Goal: Find specific page/section: Find specific page/section

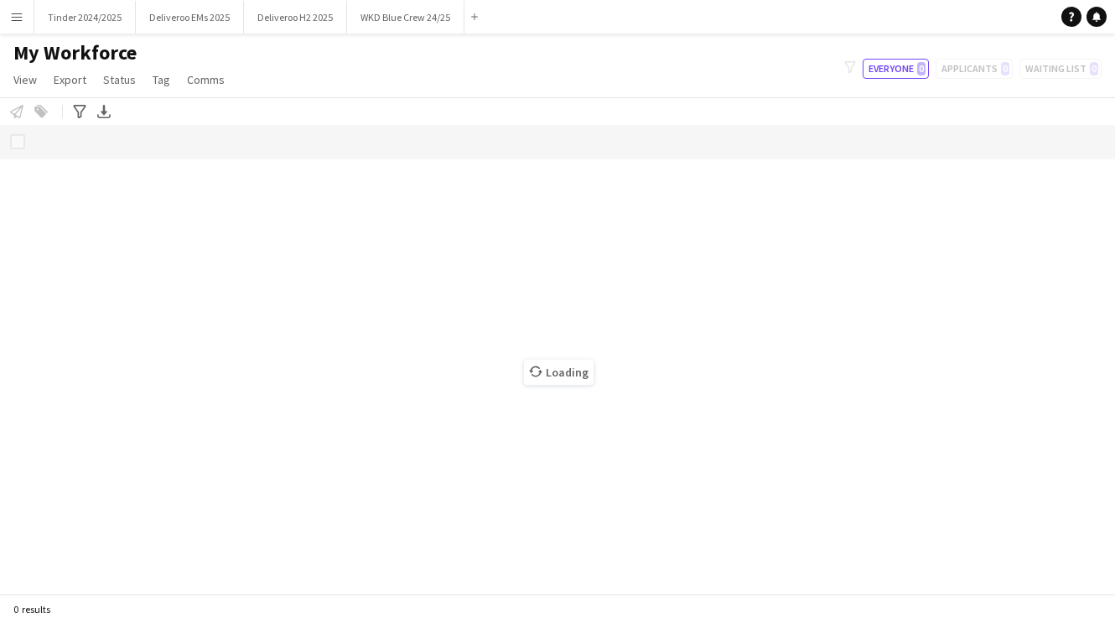
click at [28, 18] on button "Menu" at bounding box center [17, 17] width 34 height 34
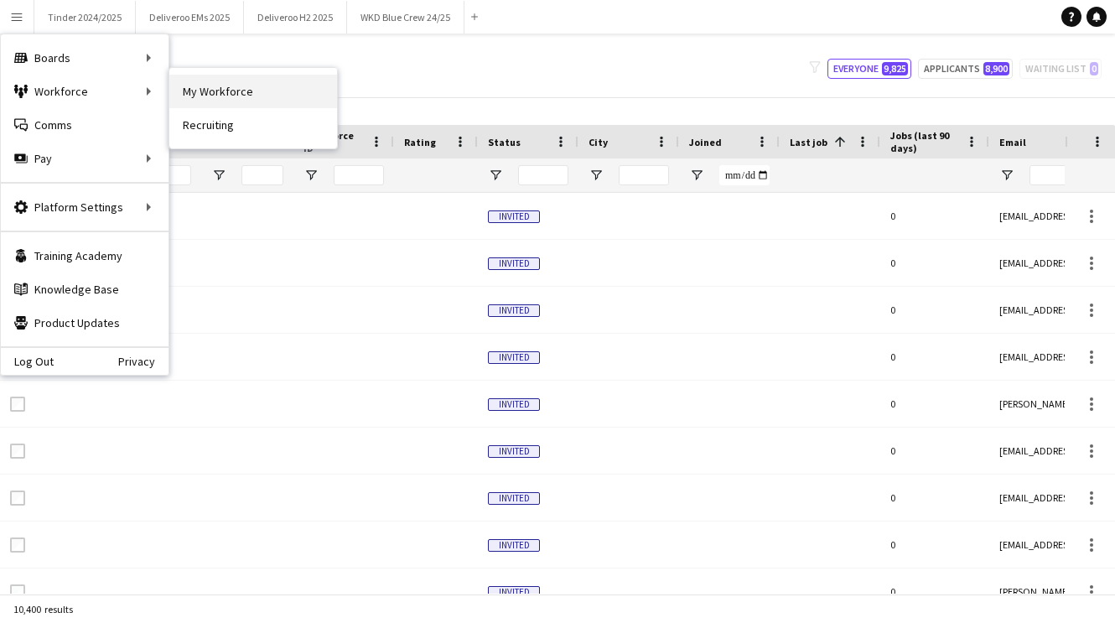
click at [210, 98] on link "My Workforce" at bounding box center [253, 92] width 168 height 34
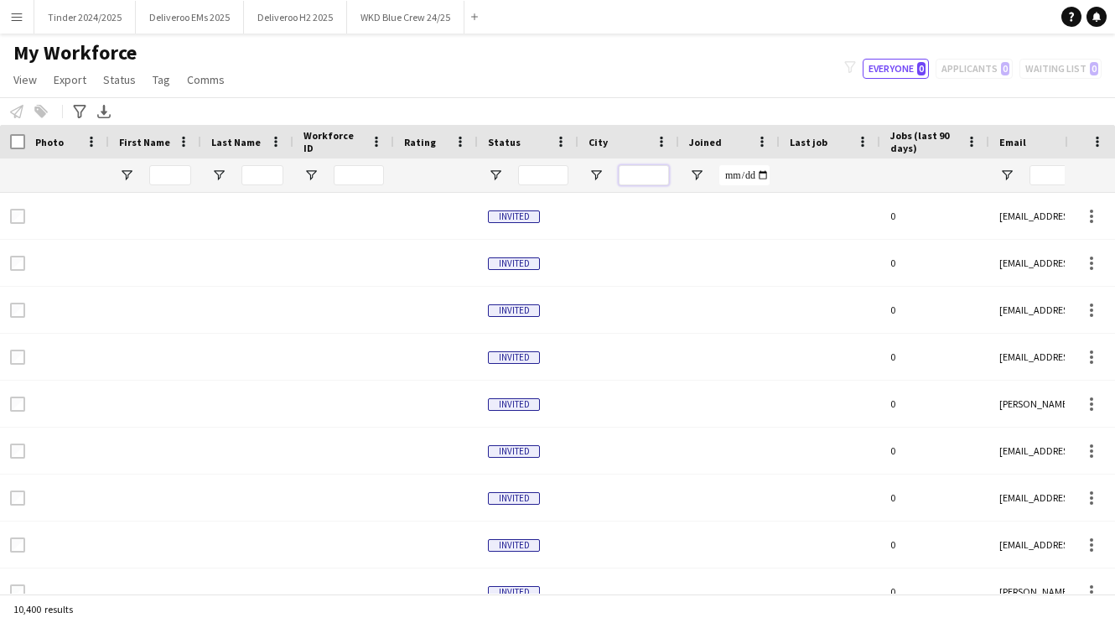
click at [636, 184] on input "City Filter Input" at bounding box center [643, 175] width 50 height 20
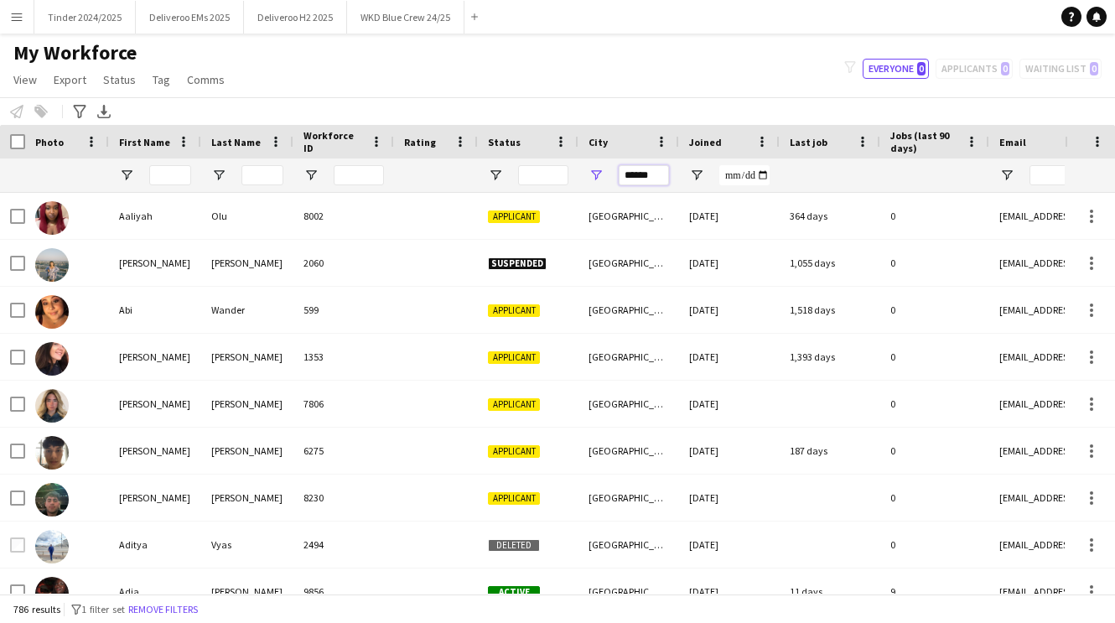
type input "******"
click at [677, 94] on div "My Workforce View Views Default view Deliveroo New view Update view Delete view…" at bounding box center [557, 68] width 1115 height 57
click at [495, 175] on span "Open Filter Menu" at bounding box center [495, 175] width 15 height 15
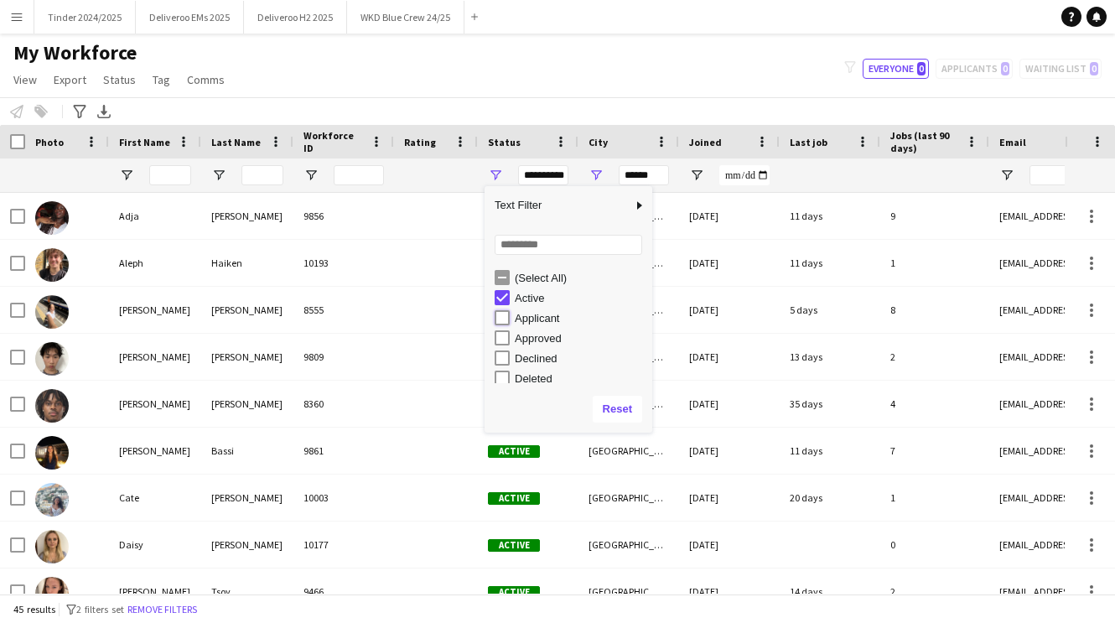
type input "**********"
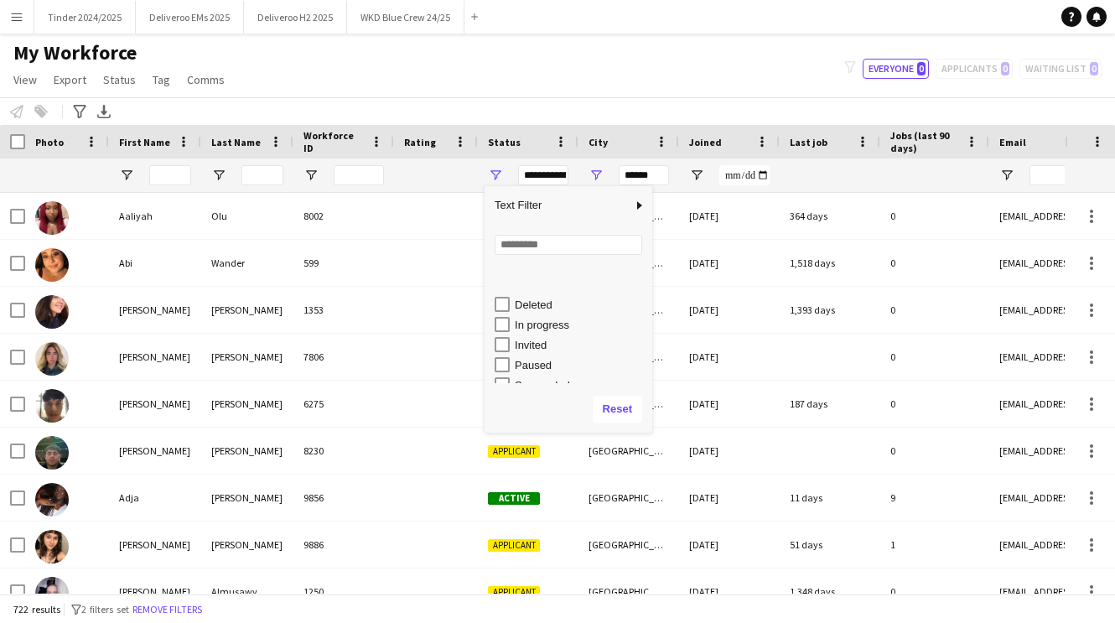
scroll to position [106, 0]
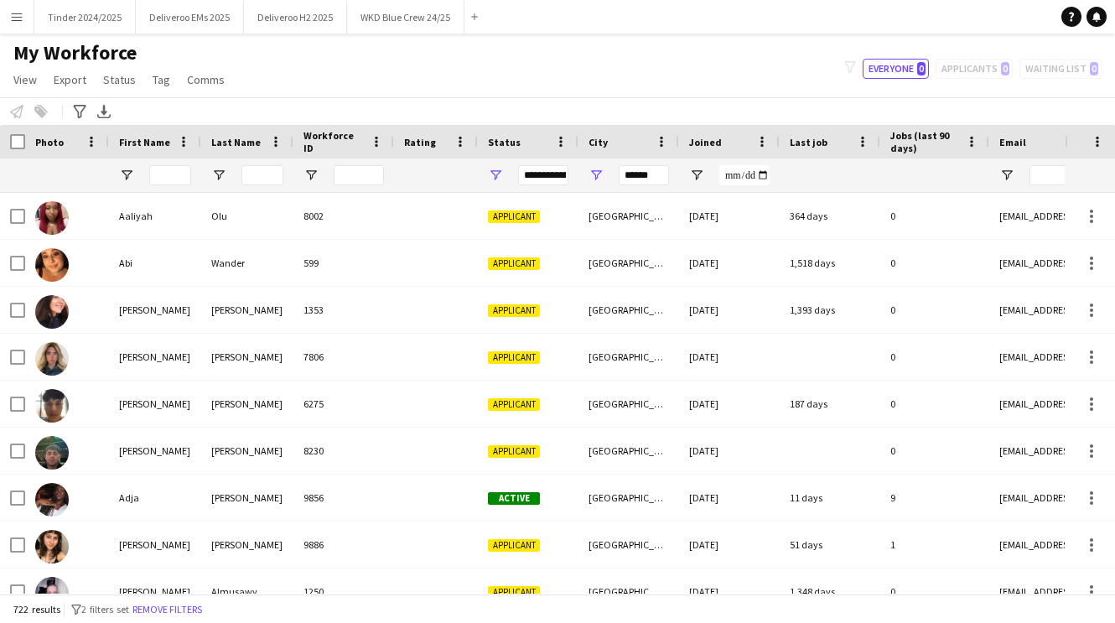
click at [556, 45] on div "My Workforce View Views Default view Deliveroo New view Update view Delete view…" at bounding box center [557, 68] width 1115 height 57
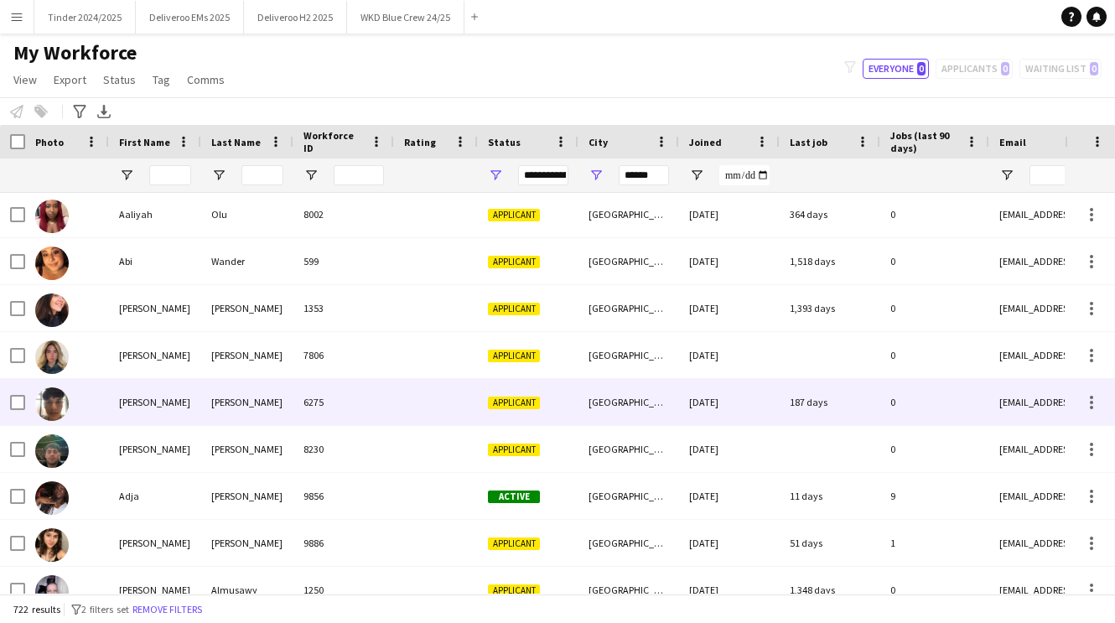
scroll to position [0, 0]
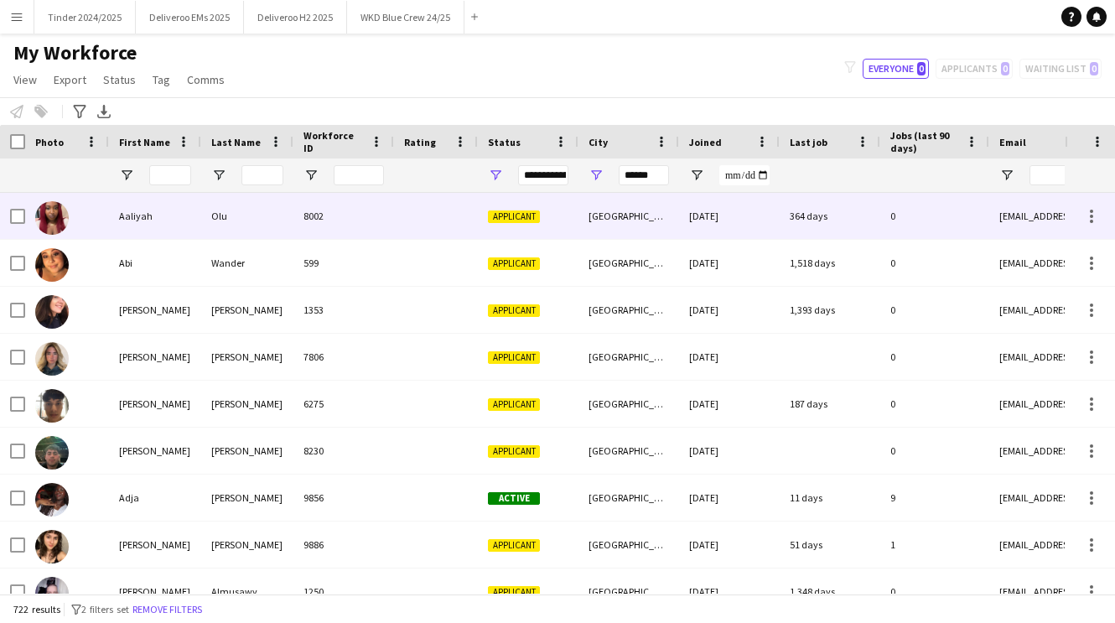
click at [442, 225] on div at bounding box center [436, 216] width 84 height 46
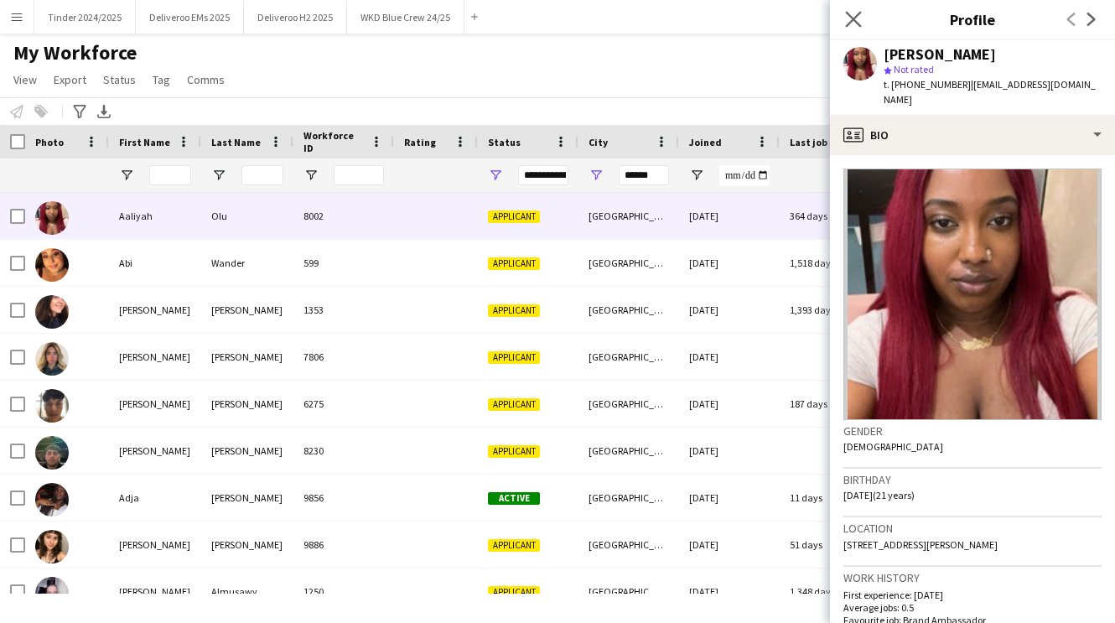
click at [862, 20] on app-icon "Close pop-in" at bounding box center [853, 20] width 24 height 24
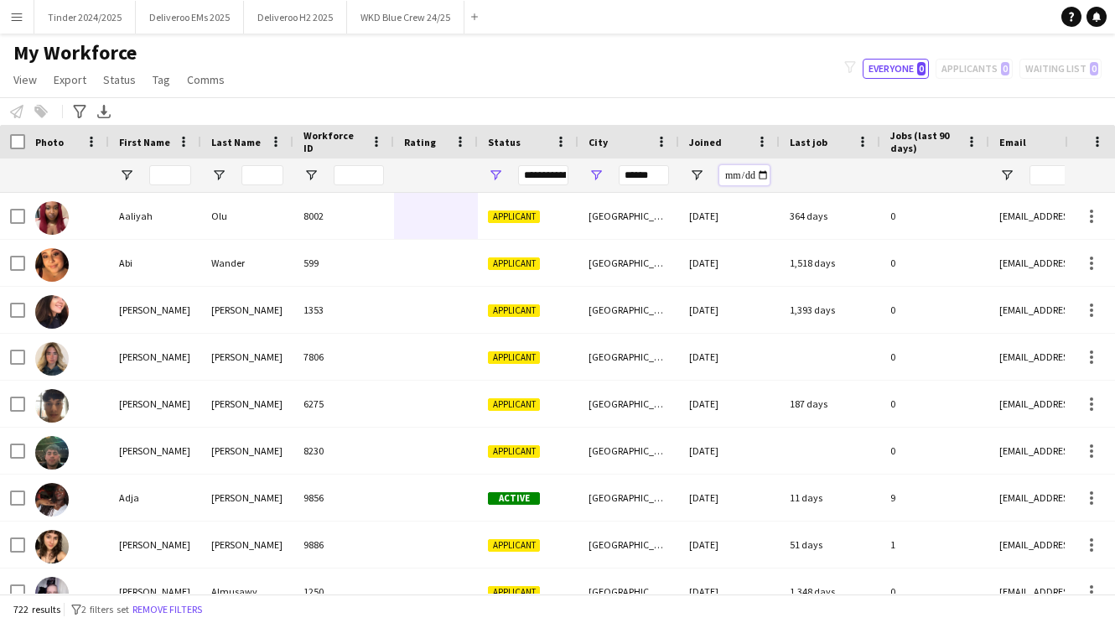
click at [740, 178] on input "Joined Filter Input" at bounding box center [744, 175] width 50 height 20
click at [767, 178] on input "Joined Filter Input" at bounding box center [744, 175] width 50 height 20
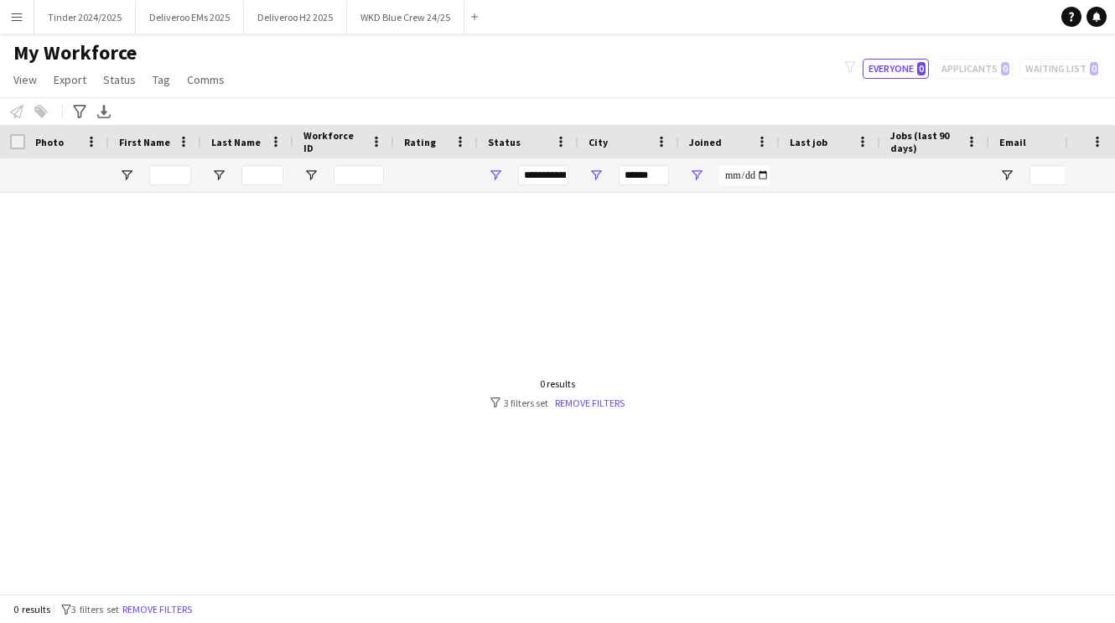
type input "**********"
click at [790, 87] on div "My Workforce View Views Default view Deliveroo New view Update view Delete view…" at bounding box center [557, 68] width 1115 height 57
click at [696, 168] on span "Open Filter Menu" at bounding box center [696, 175] width 15 height 15
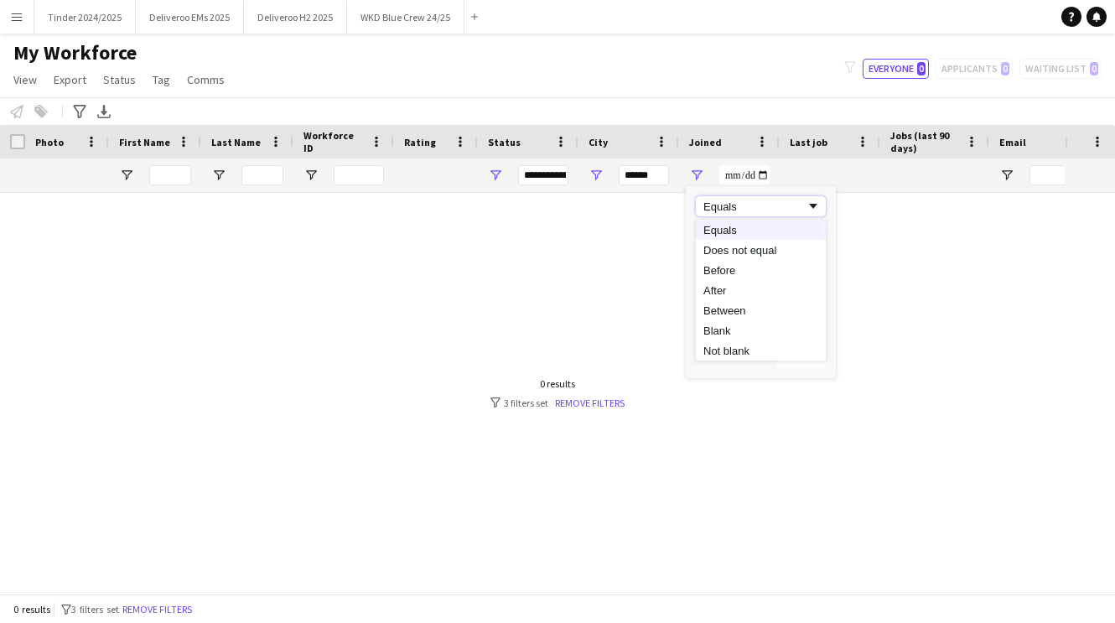
click at [789, 204] on div "Equals" at bounding box center [754, 206] width 102 height 13
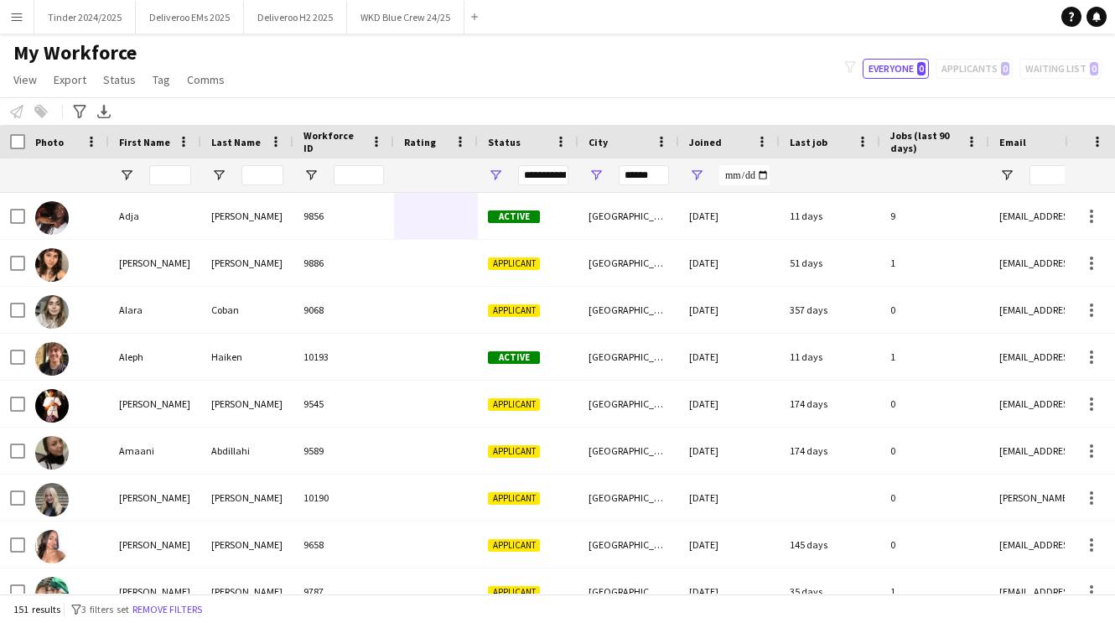
click at [749, 92] on div "My Workforce View Views Default view Deliveroo New view Update view Delete view…" at bounding box center [557, 68] width 1115 height 57
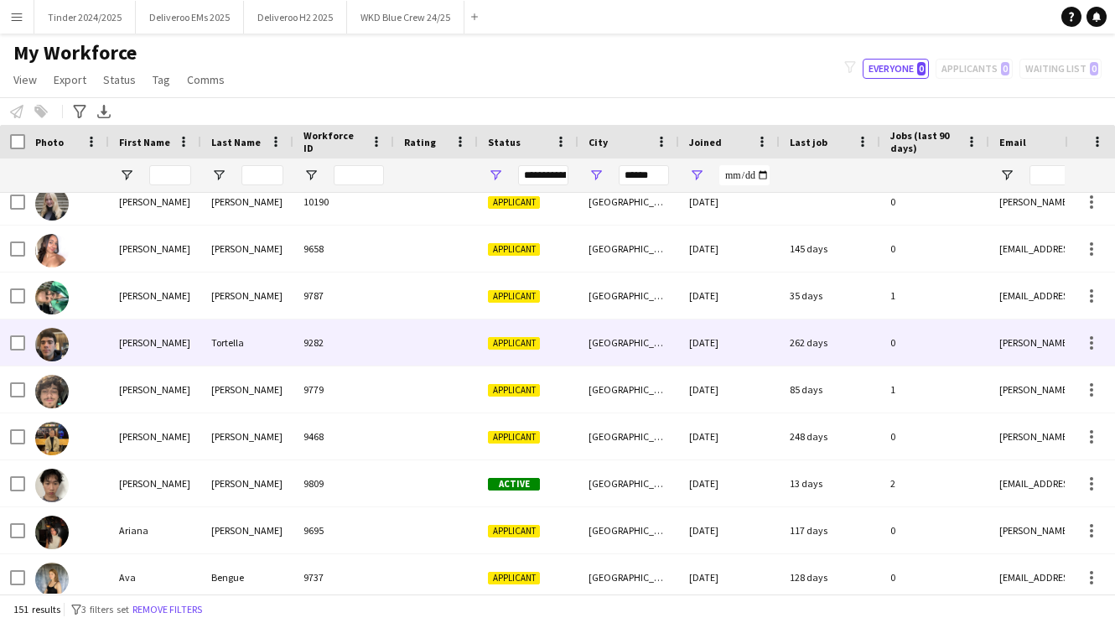
scroll to position [298, 0]
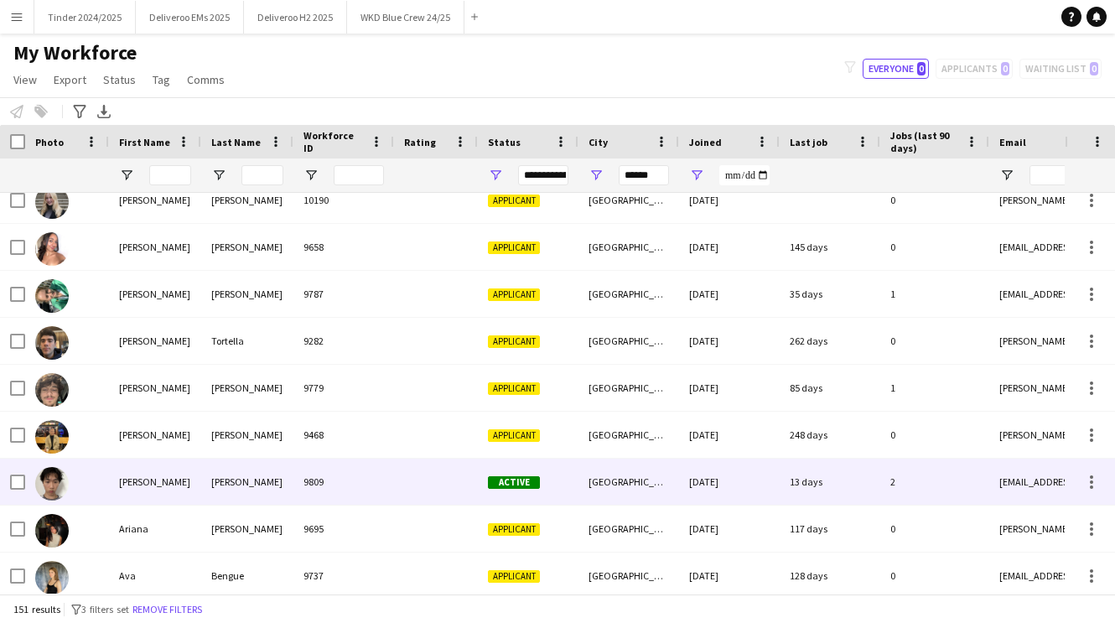
click at [264, 489] on div "[PERSON_NAME]" at bounding box center [247, 481] width 92 height 46
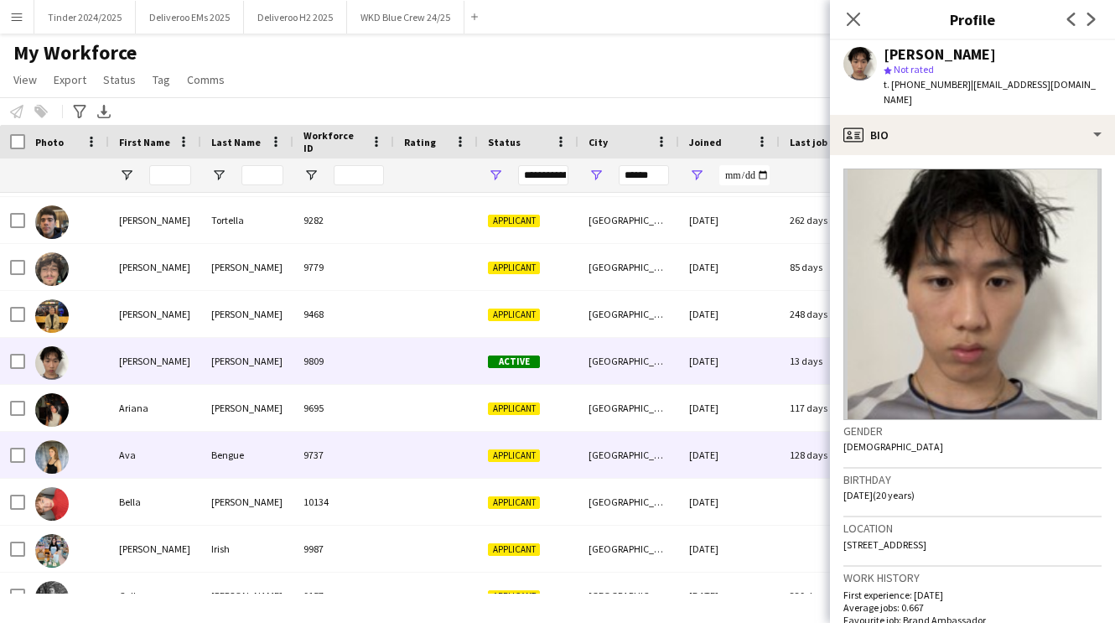
scroll to position [591, 0]
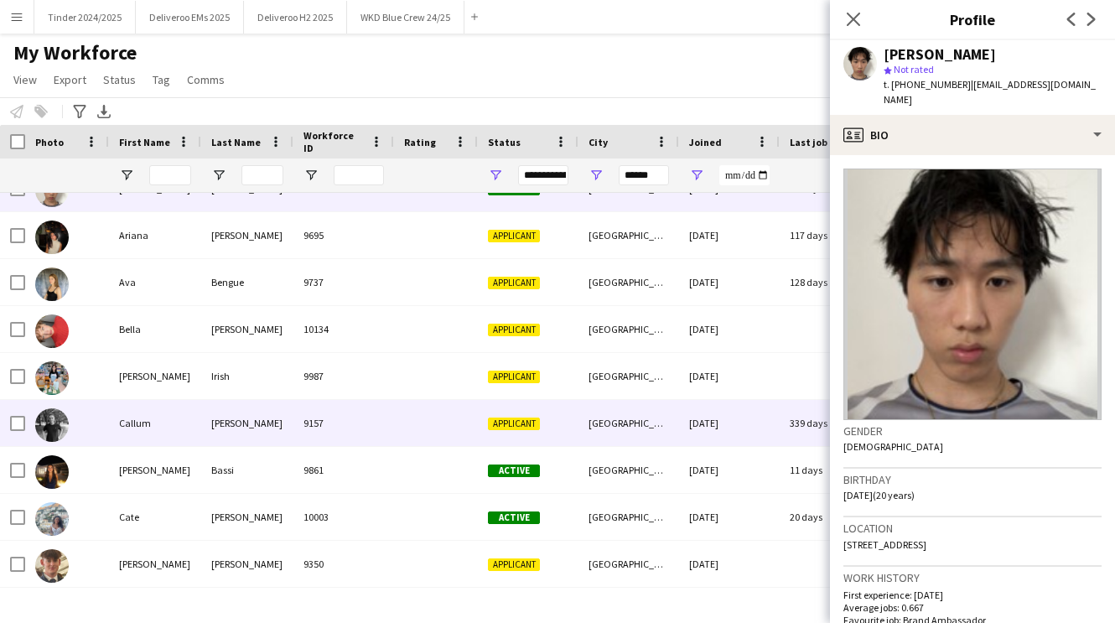
click at [403, 437] on div at bounding box center [436, 423] width 84 height 46
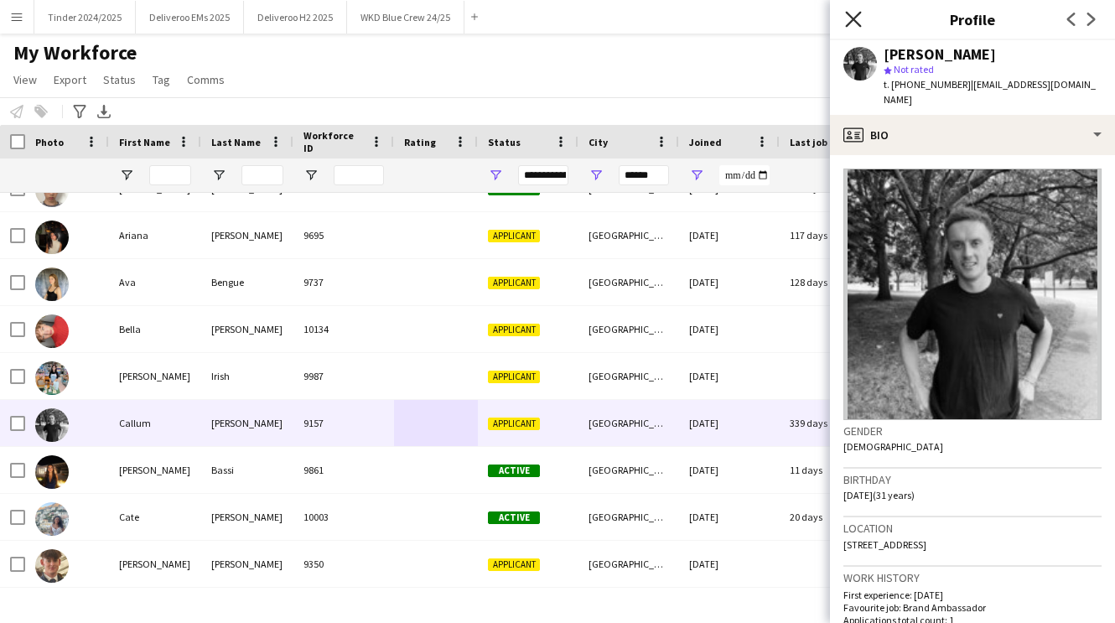
click at [850, 18] on icon "Close pop-in" at bounding box center [853, 19] width 16 height 16
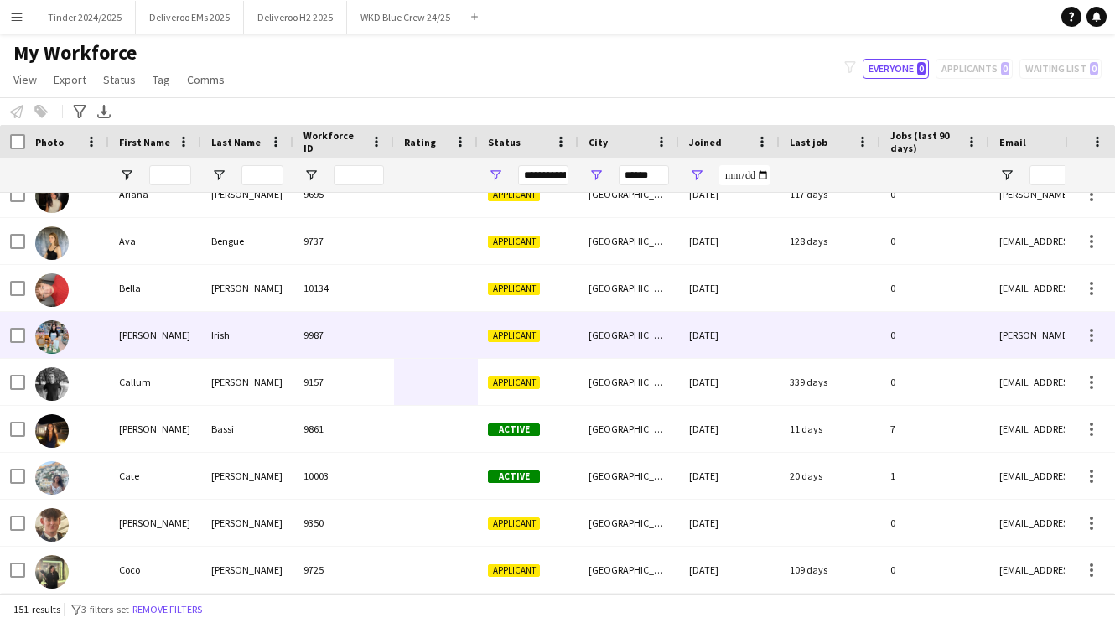
scroll to position [0, 0]
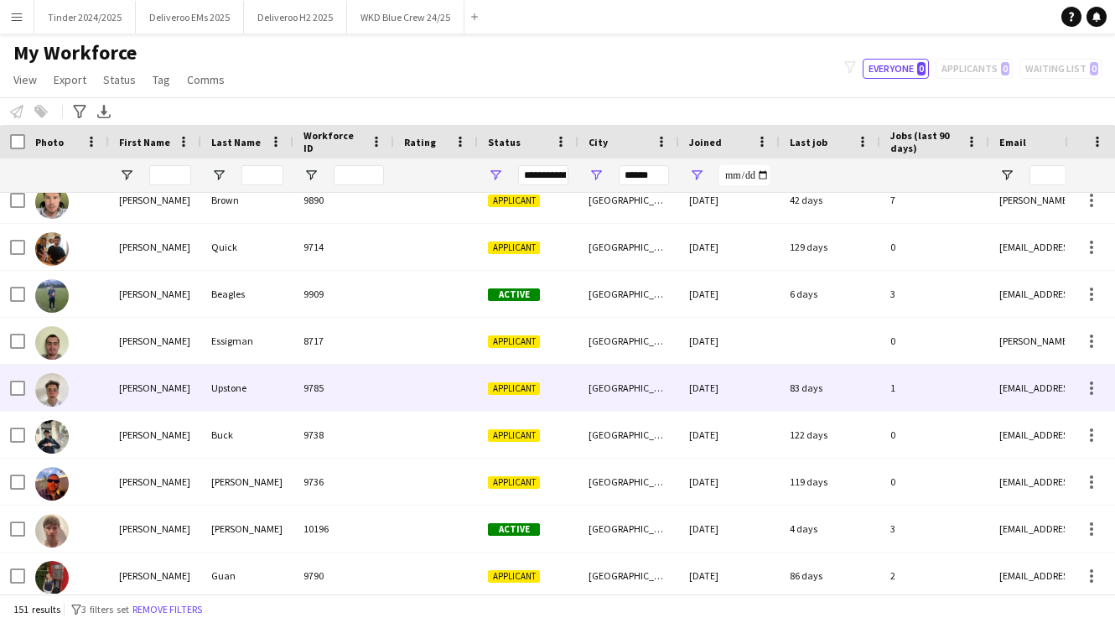
click at [341, 400] on div "9785" at bounding box center [343, 388] width 101 height 46
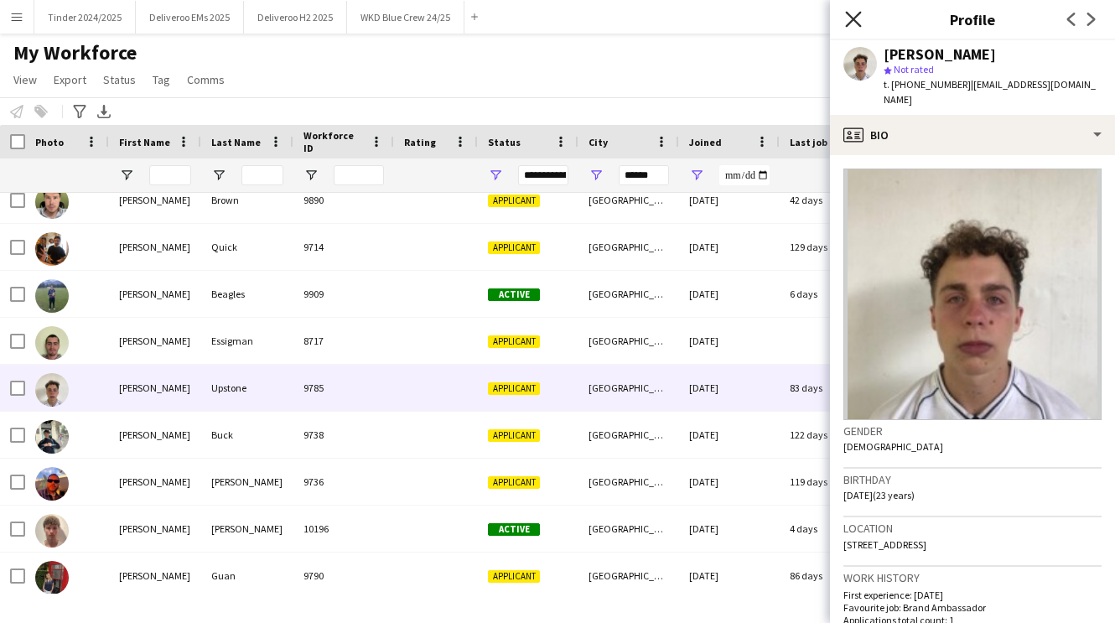
click at [855, 23] on icon "Close pop-in" at bounding box center [853, 19] width 16 height 16
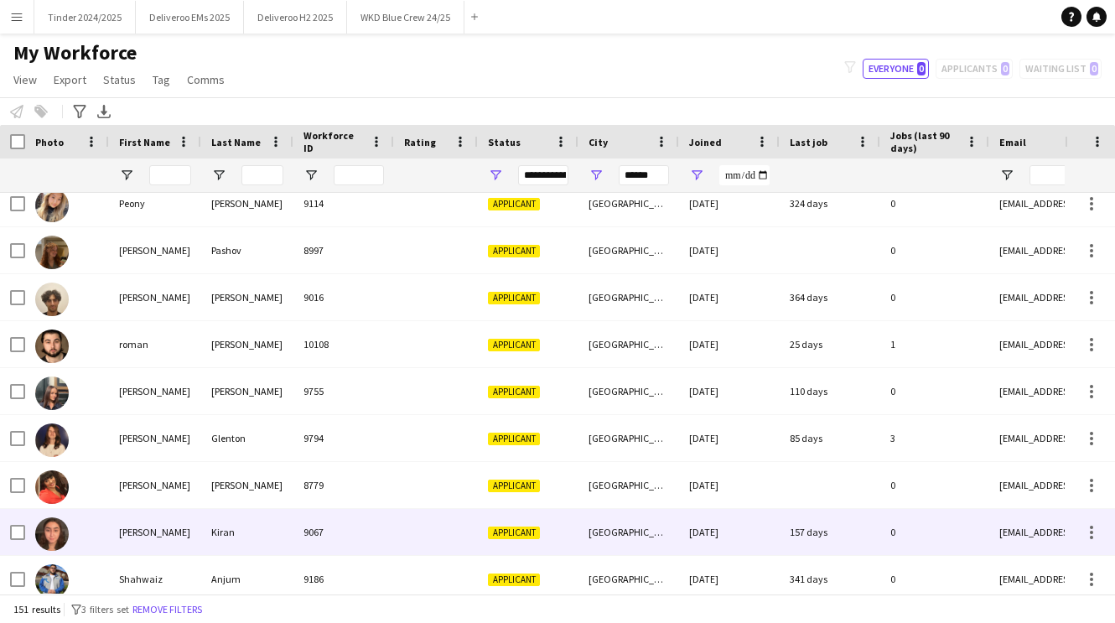
click at [321, 535] on div "9067" at bounding box center [343, 532] width 101 height 46
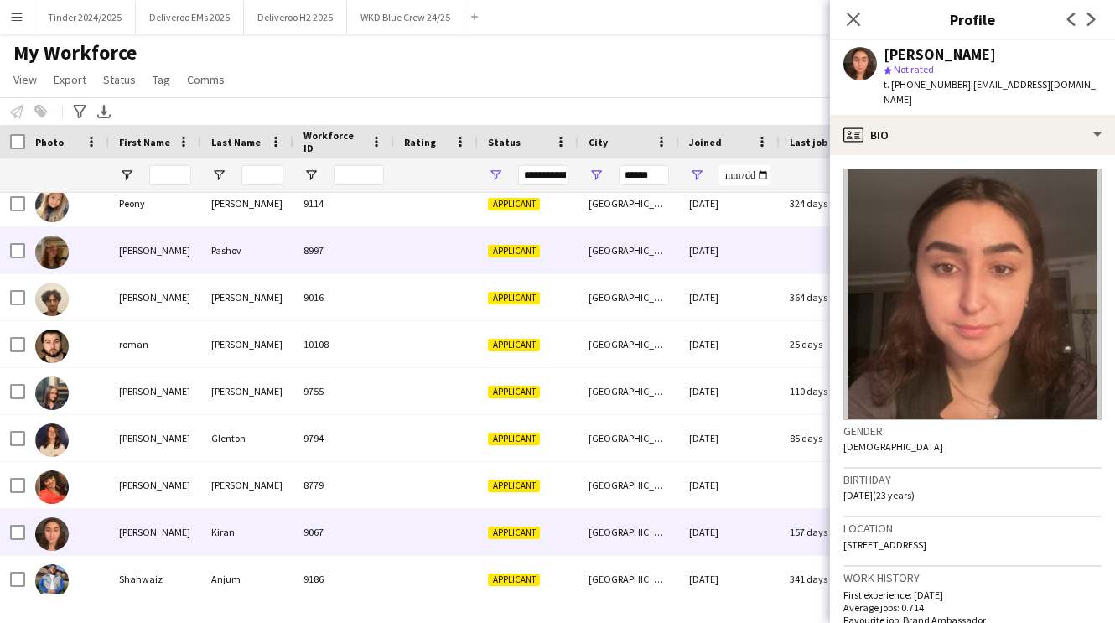
click at [380, 266] on div "8997" at bounding box center [343, 250] width 101 height 46
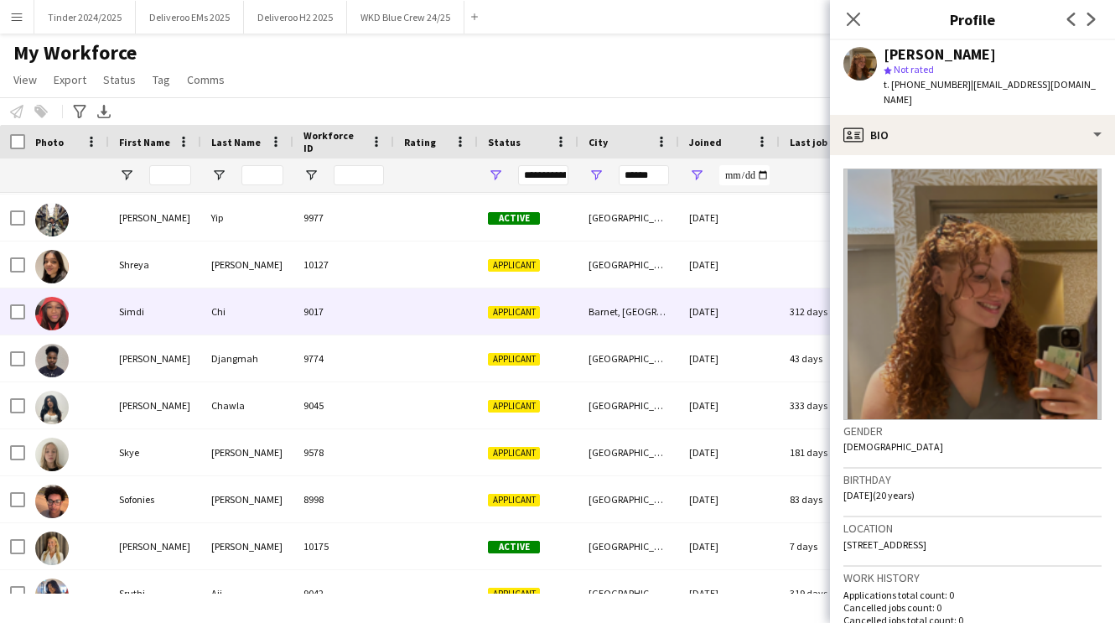
click at [370, 327] on div "9017" at bounding box center [343, 311] width 101 height 46
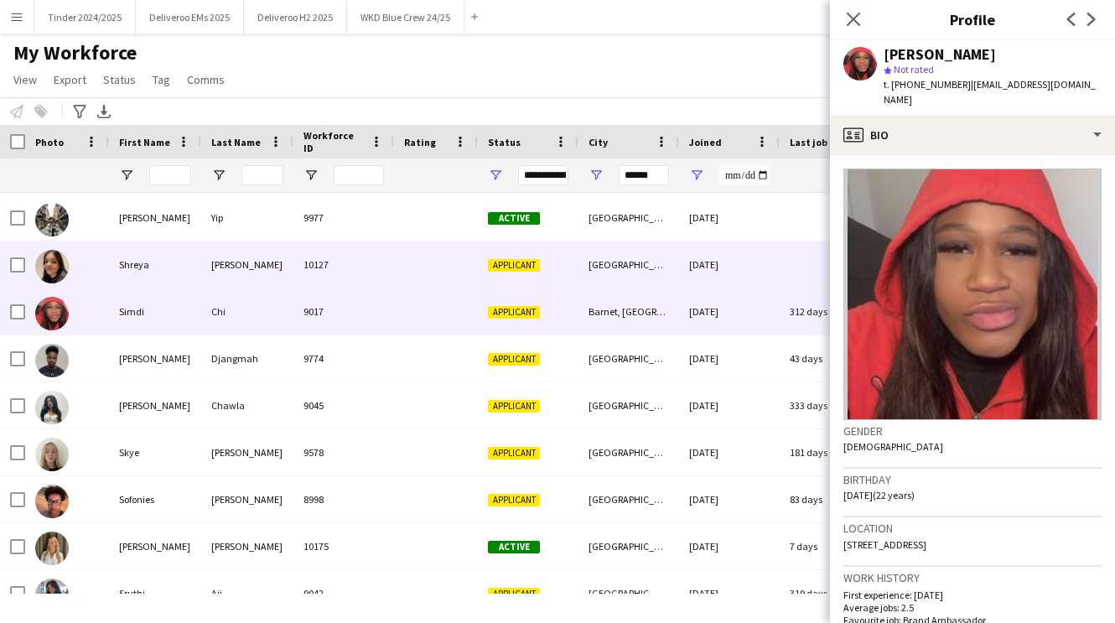
click at [360, 276] on div "10127" at bounding box center [343, 264] width 101 height 46
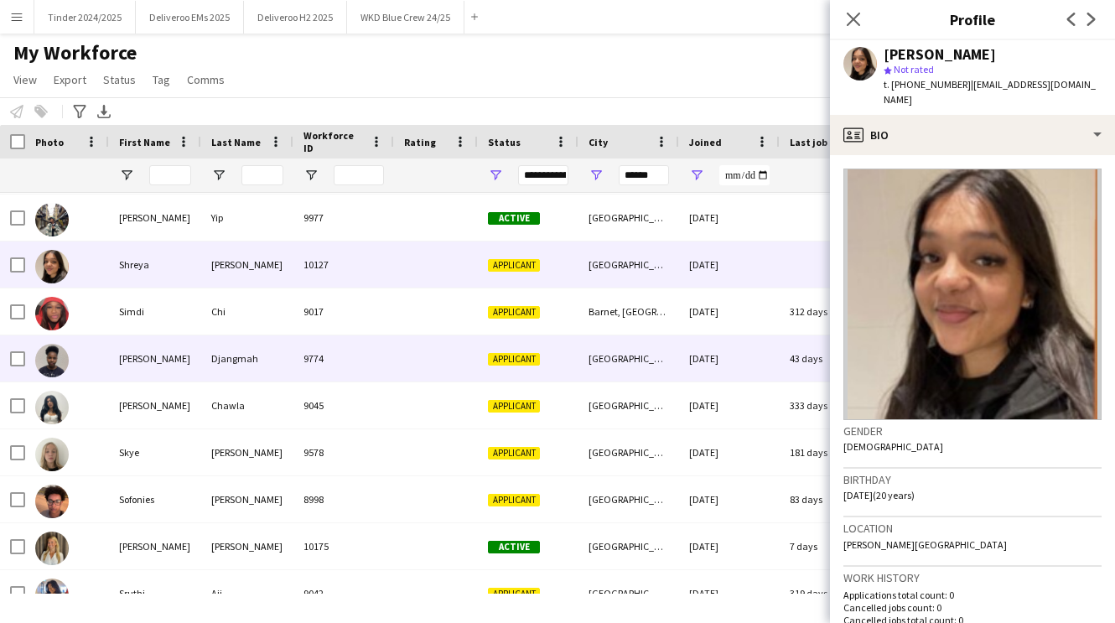
click at [363, 366] on div "9774" at bounding box center [343, 358] width 101 height 46
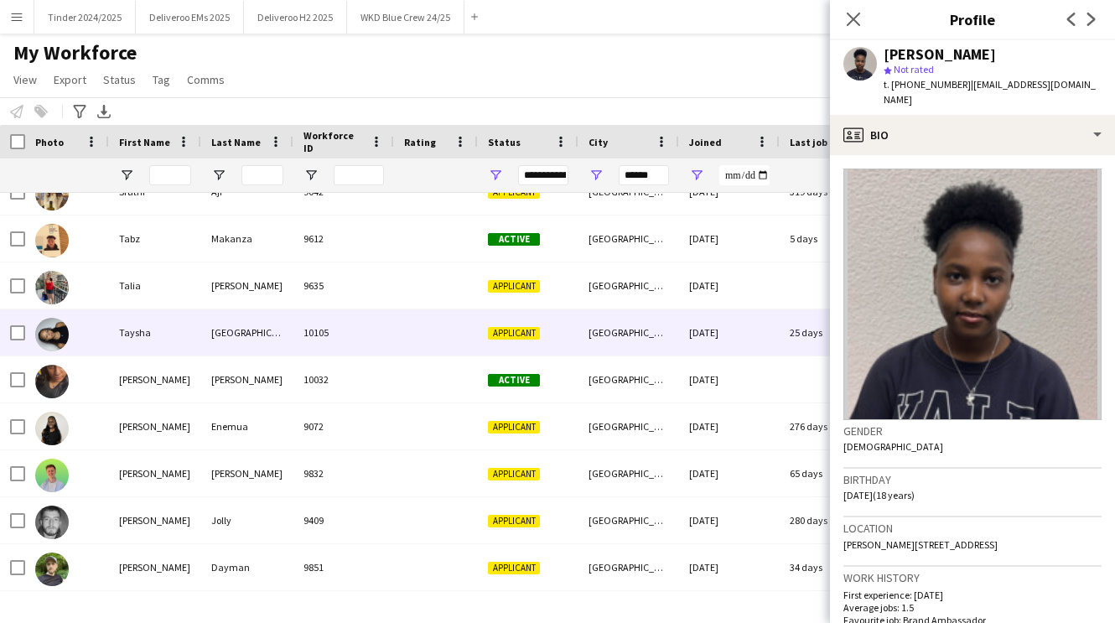
click at [365, 327] on div "10105" at bounding box center [343, 332] width 101 height 46
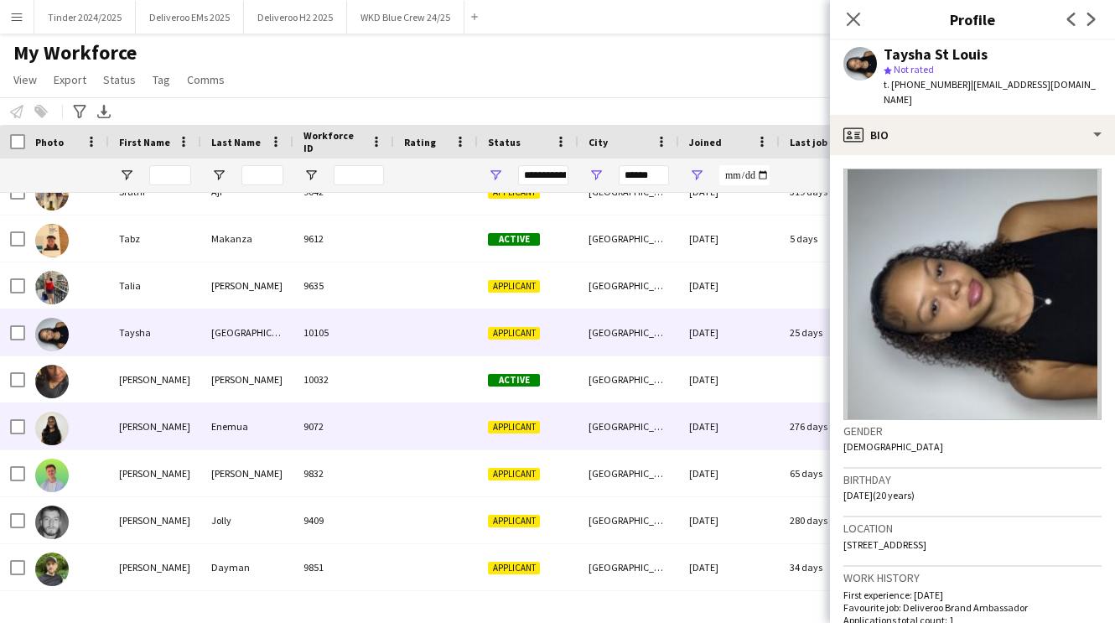
click at [366, 411] on div "9072" at bounding box center [343, 426] width 101 height 46
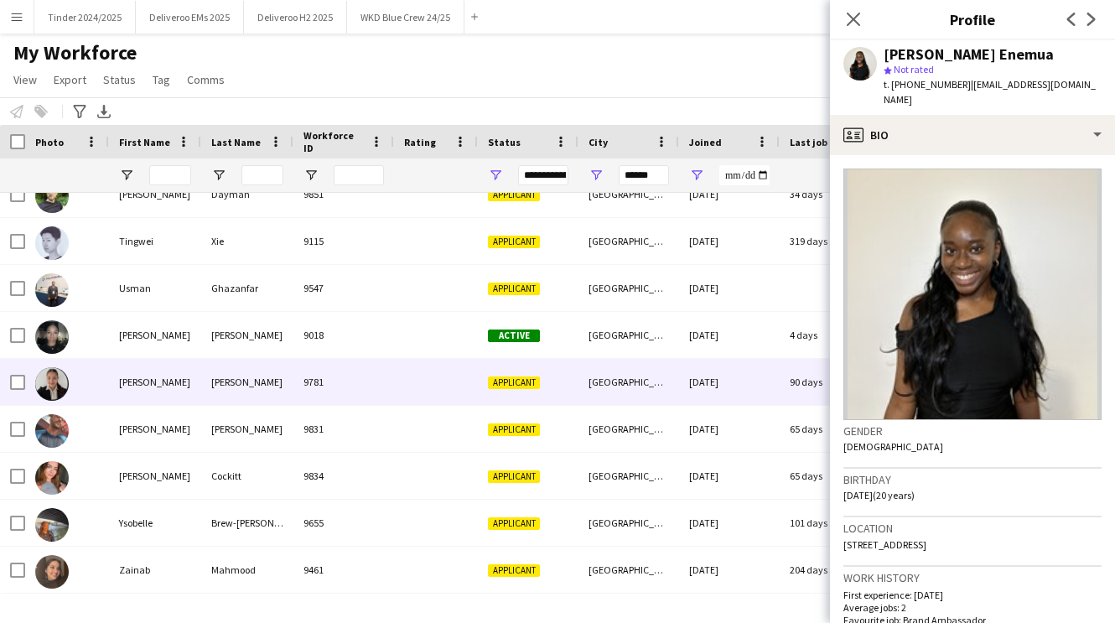
click at [370, 387] on div "9781" at bounding box center [343, 382] width 101 height 46
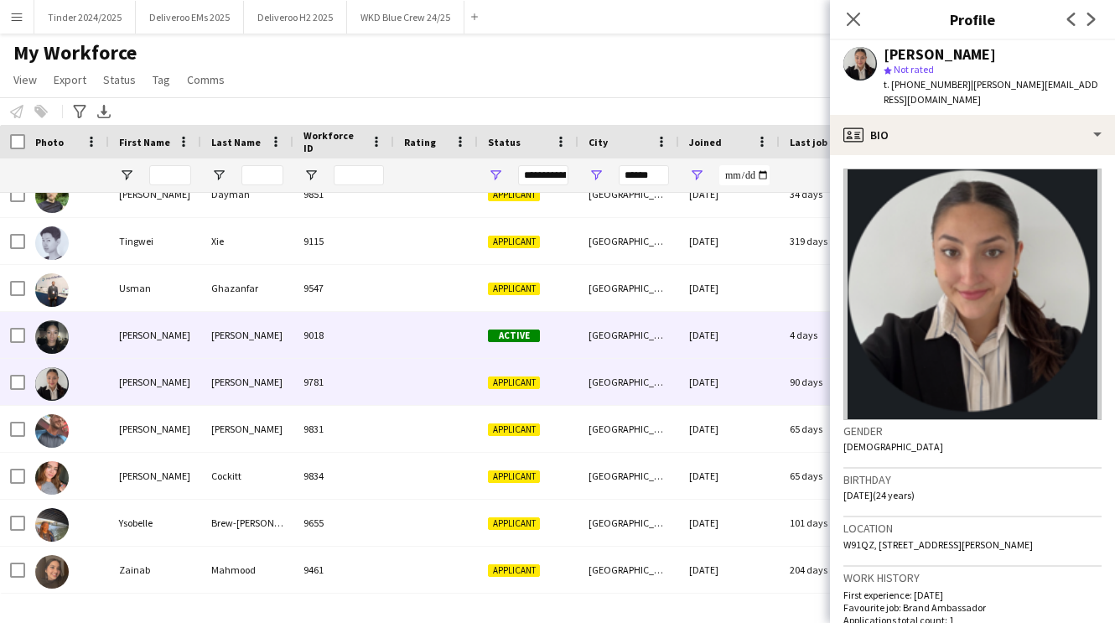
click at [370, 339] on div "9018" at bounding box center [343, 335] width 101 height 46
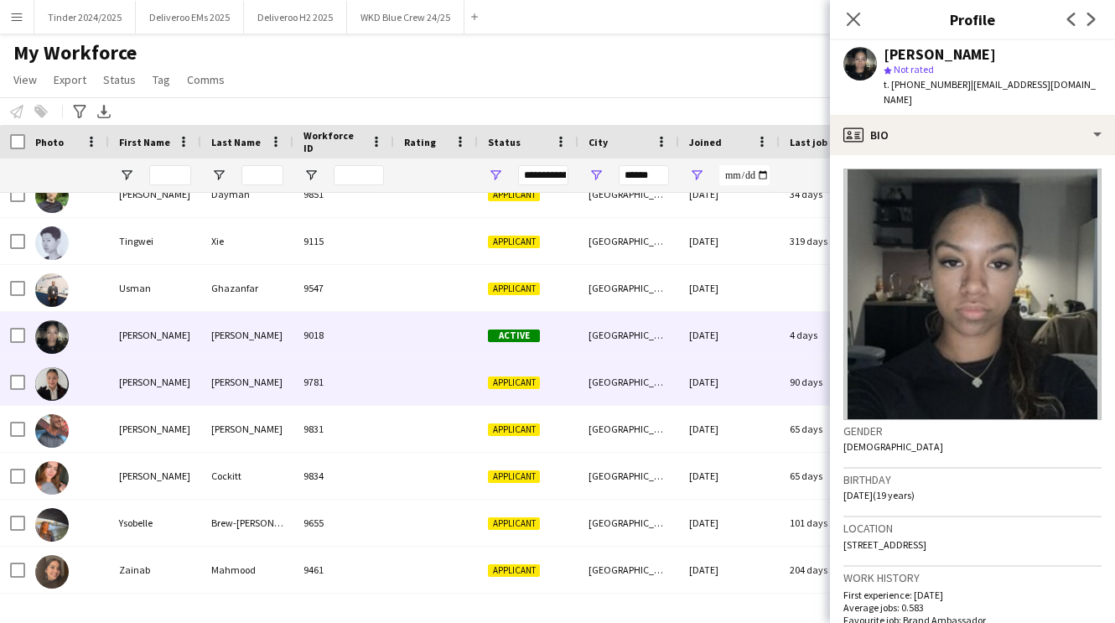
click at [370, 397] on div "9781" at bounding box center [343, 382] width 101 height 46
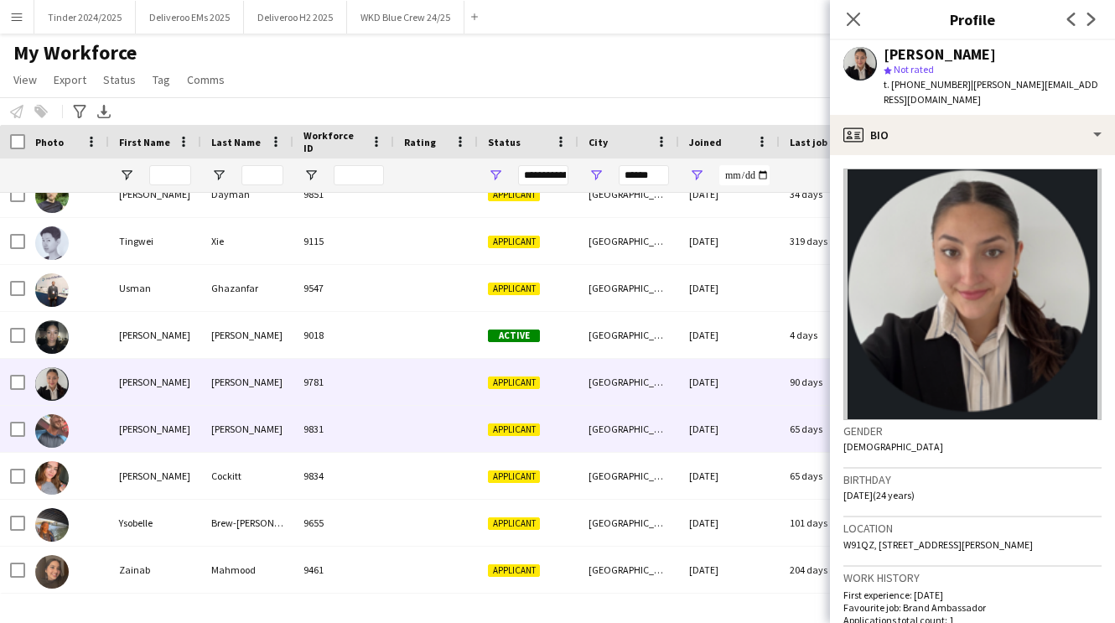
click at [372, 435] on div "9831" at bounding box center [343, 429] width 101 height 46
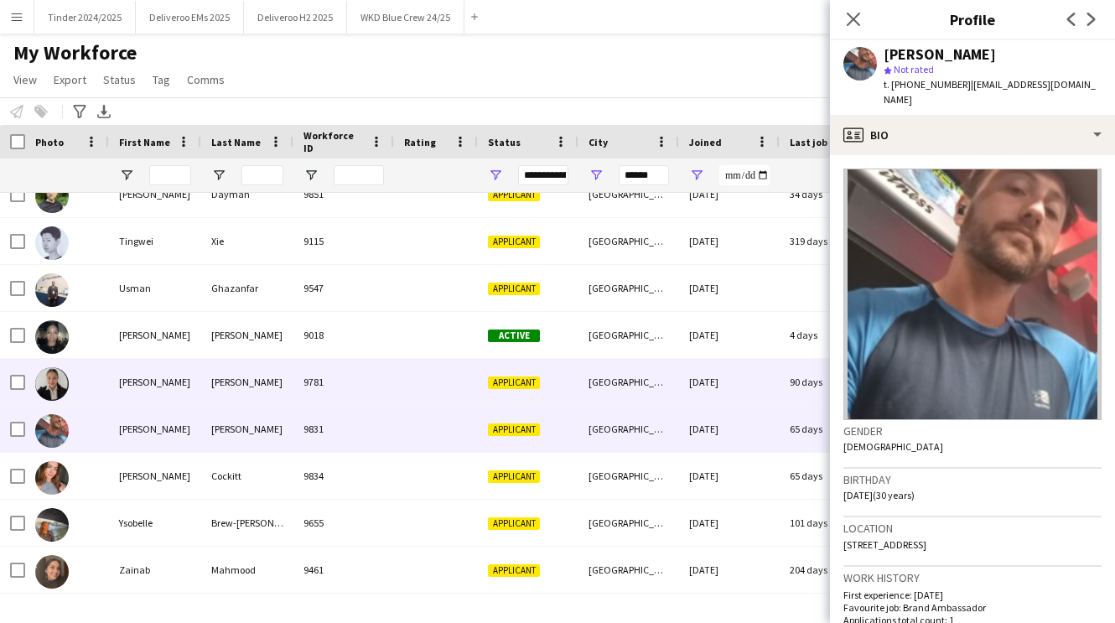
click at [372, 392] on div "9781" at bounding box center [343, 382] width 101 height 46
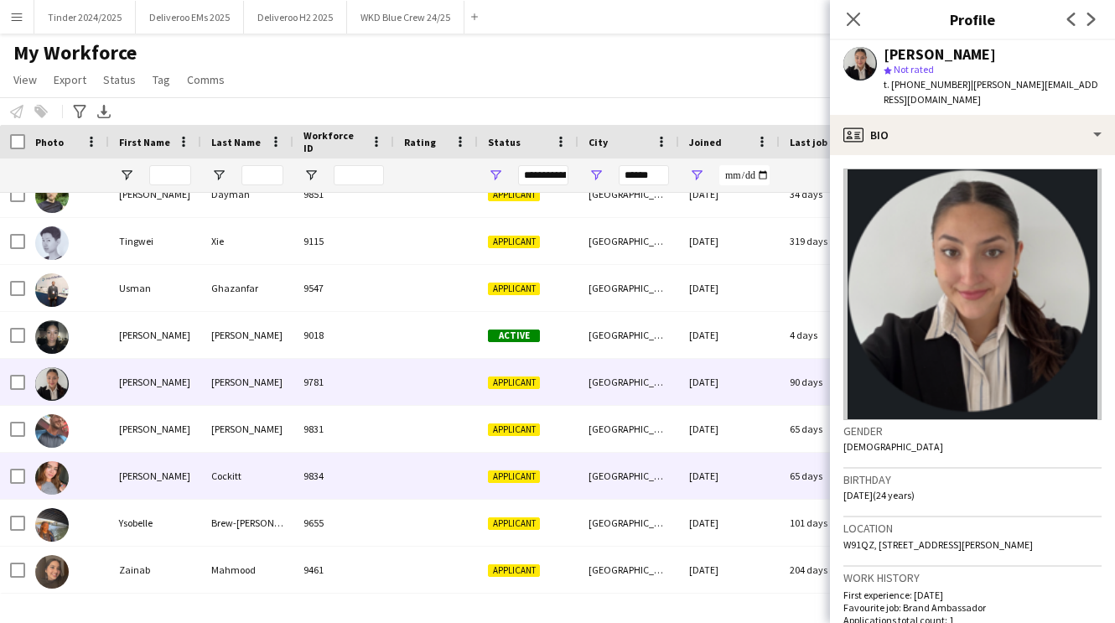
click at [362, 479] on div "9834" at bounding box center [343, 476] width 101 height 46
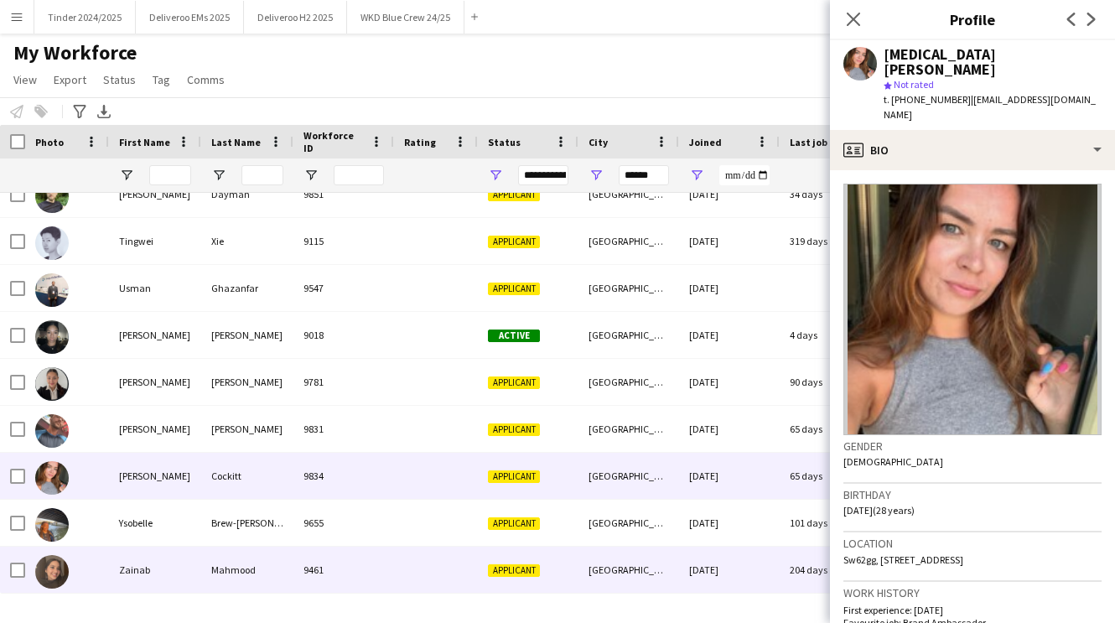
click at [375, 582] on div "9461" at bounding box center [343, 569] width 101 height 46
